Goal: Task Accomplishment & Management: Use online tool/utility

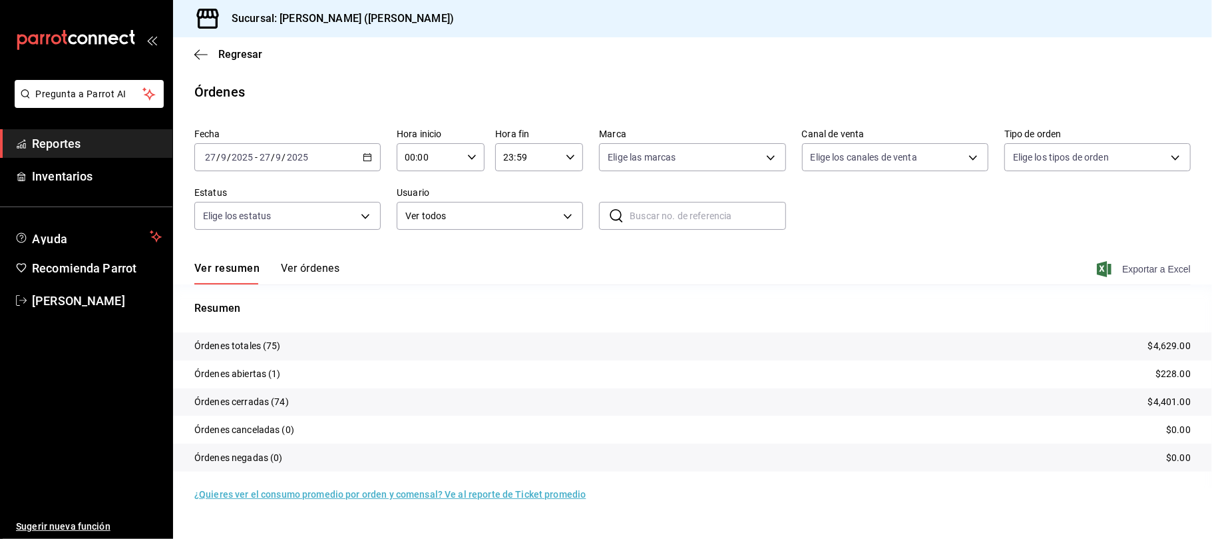
click at [1165, 275] on span "Exportar a Excel" at bounding box center [1145, 269] width 91 height 16
click at [232, 52] on span "Regresar" at bounding box center [240, 54] width 44 height 13
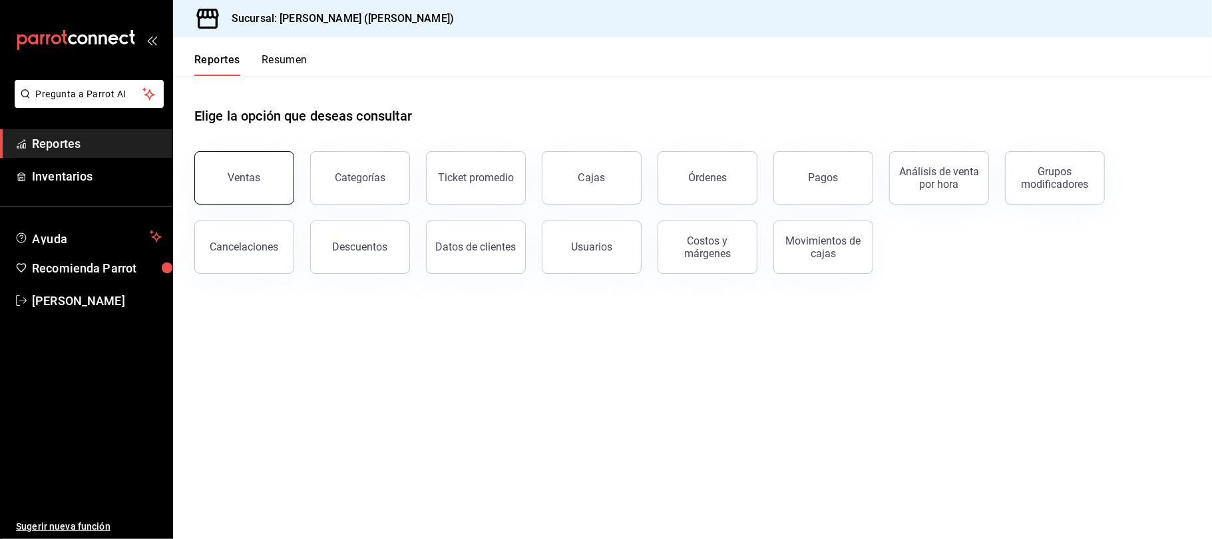
click at [262, 178] on button "Ventas" at bounding box center [244, 177] width 100 height 53
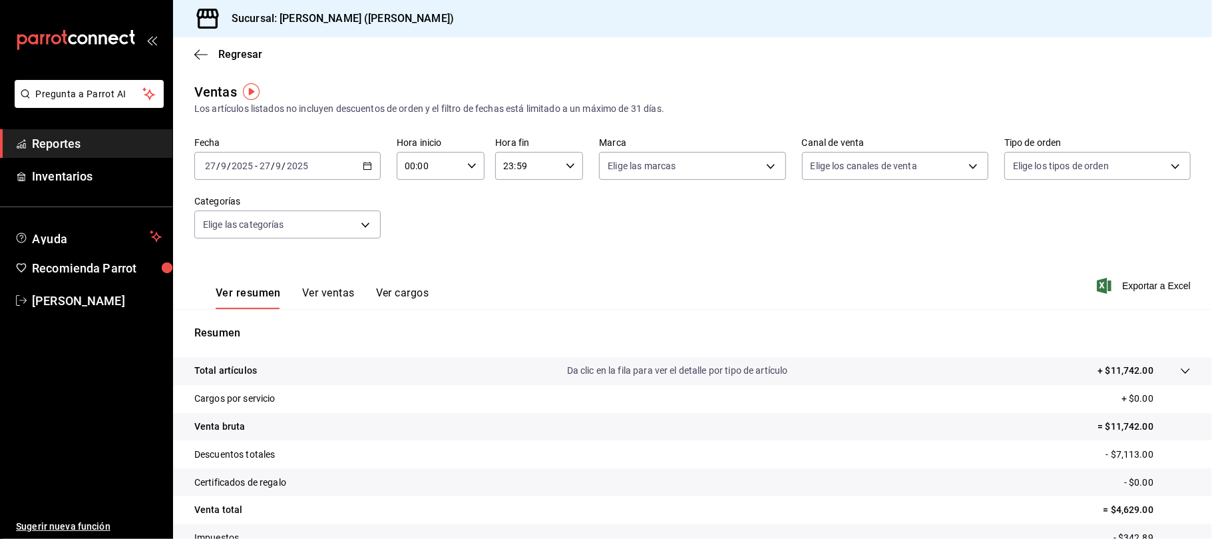
click at [354, 302] on div "Ver resumen Ver ventas Ver cargos" at bounding box center [322, 297] width 213 height 23
click at [348, 294] on button "Ver ventas" at bounding box center [328, 297] width 53 height 23
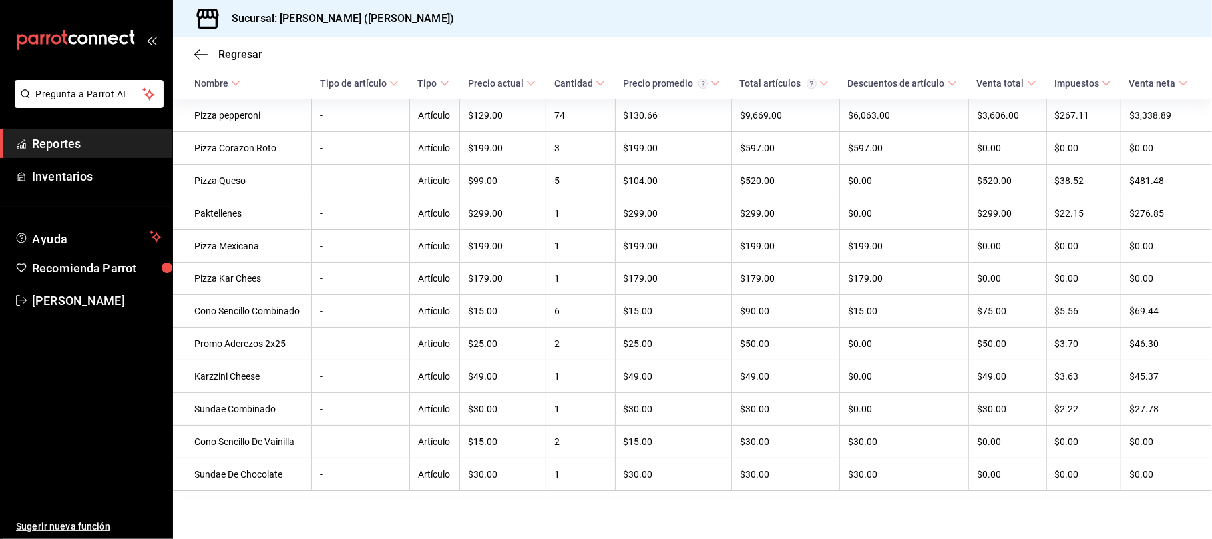
scroll to position [256, 0]
click at [211, 49] on span "Regresar" at bounding box center [228, 54] width 68 height 13
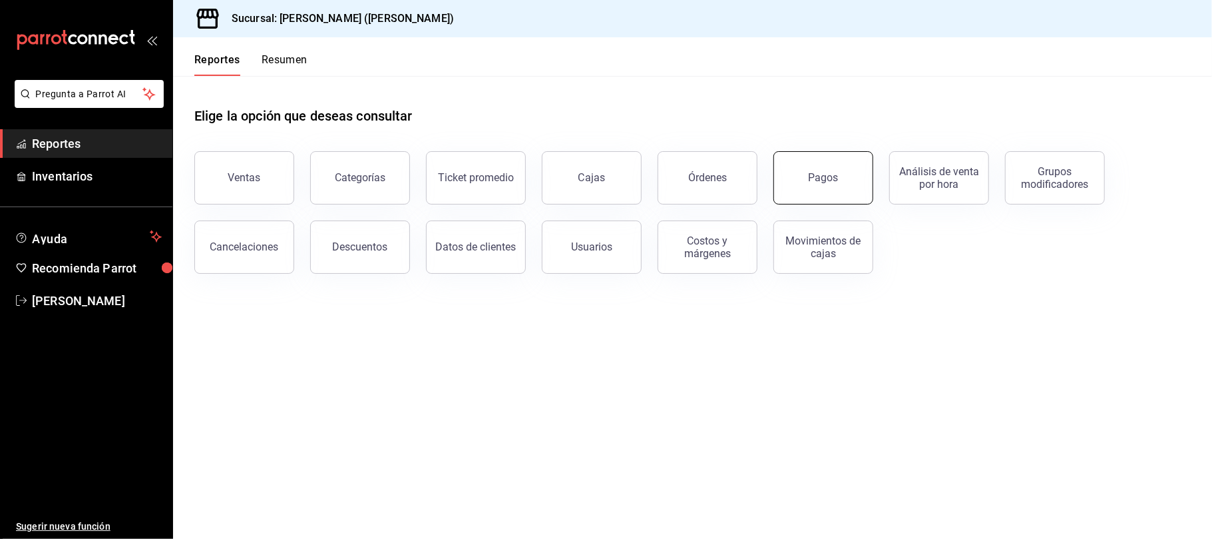
click at [839, 182] on button "Pagos" at bounding box center [824, 177] width 100 height 53
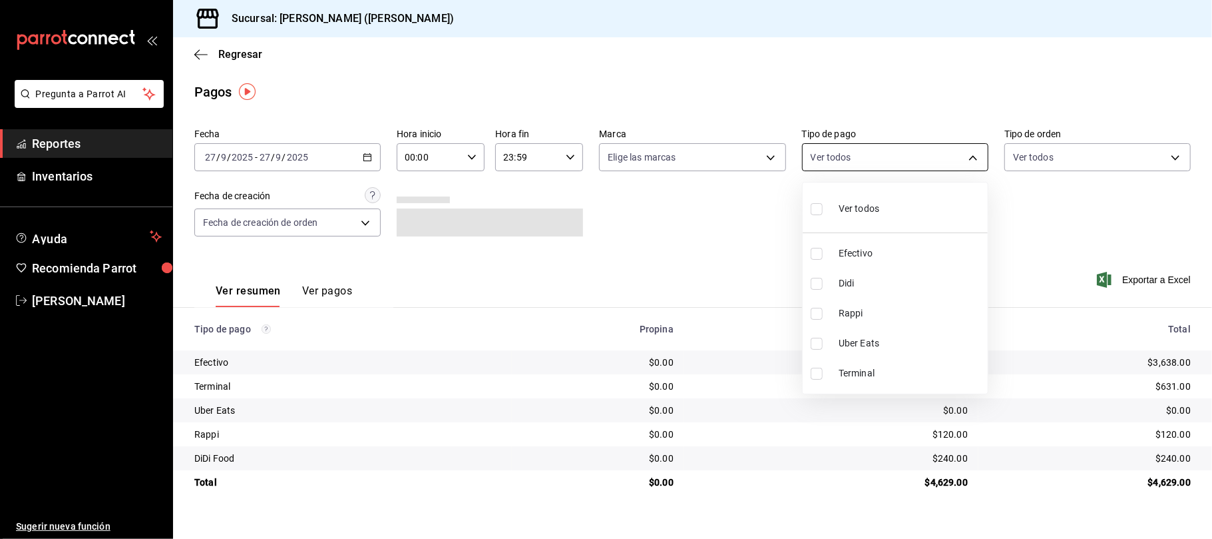
click at [905, 168] on body "Pregunta a Parrot AI Reportes Inventarios Ayuda Recomienda Parrot [PERSON_NAME]…" at bounding box center [606, 269] width 1212 height 539
click at [903, 163] on div at bounding box center [606, 269] width 1212 height 539
click at [943, 156] on body "Pregunta a Parrot AI Reportes Inventarios Ayuda Recomienda Parrot [PERSON_NAME]…" at bounding box center [606, 269] width 1212 height 539
click at [839, 288] on span "Didi" at bounding box center [911, 283] width 144 height 14
type input "c5240d61-9384-47ab-ae34-350de513db67"
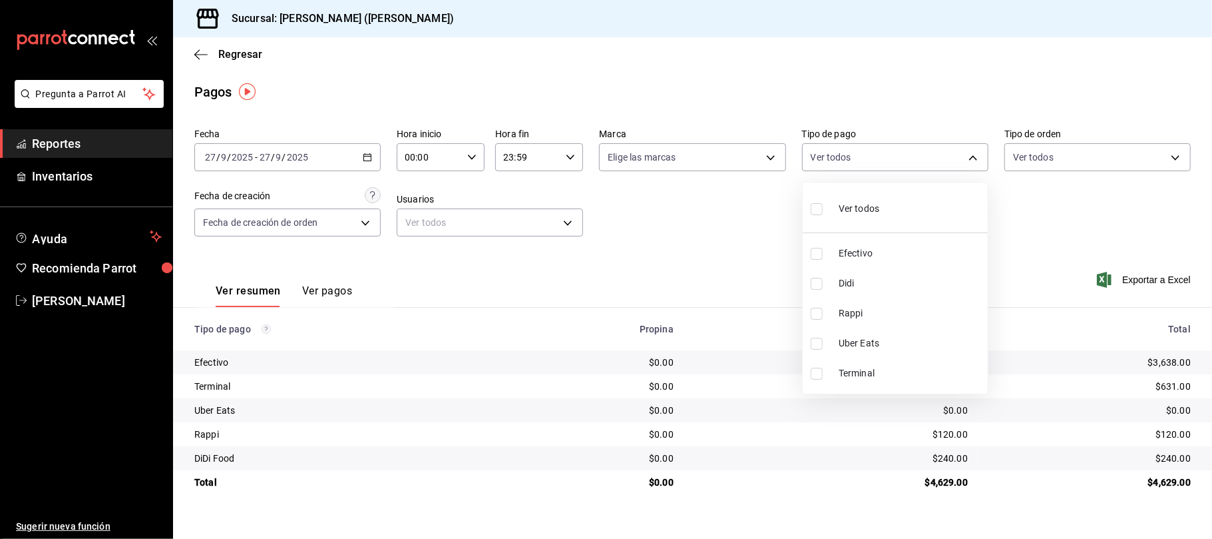
checkbox input "true"
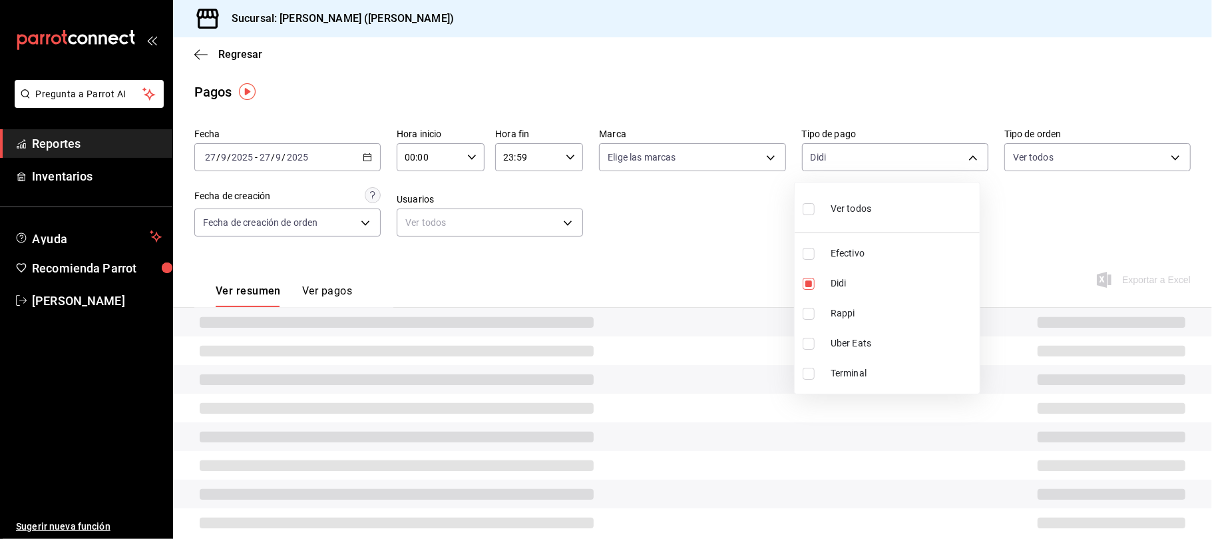
click at [837, 325] on li "Rappi" at bounding box center [887, 313] width 185 height 30
type input "c5240d61-9384-47ab-ae34-350de513db67,e9de77d3-33a5-47df-8898-73f9db30531b"
checkbox input "true"
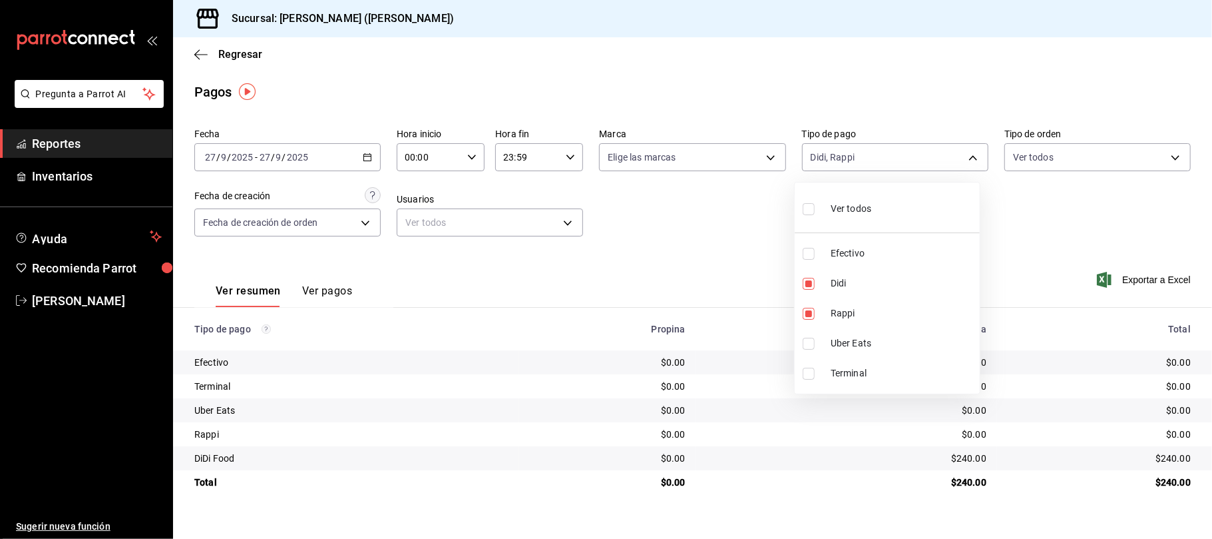
click at [814, 344] on input "checkbox" at bounding box center [809, 344] width 12 height 12
checkbox input "true"
type input "c5240d61-9384-47ab-ae34-350de513db67,e9de77d3-33a5-47df-8898-73f9db30531b,3897d…"
click at [712, 347] on div at bounding box center [606, 269] width 1212 height 539
